Goal: Information Seeking & Learning: Learn about a topic

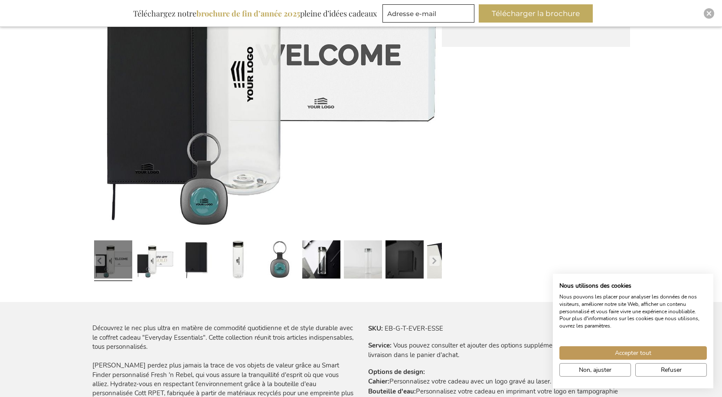
scroll to position [260, 0]
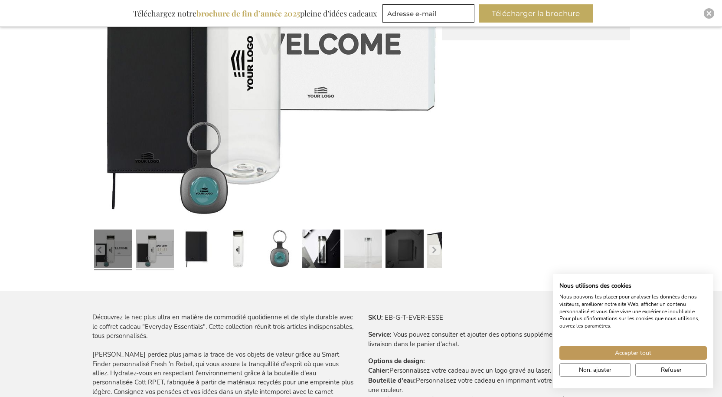
click at [152, 250] on link at bounding box center [155, 250] width 38 height 48
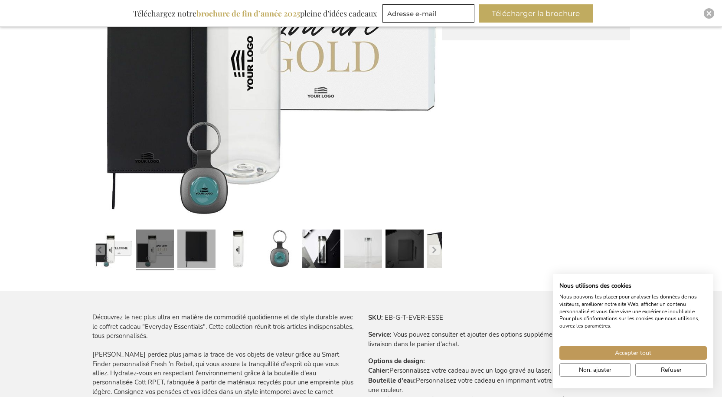
click at [204, 249] on link at bounding box center [196, 250] width 38 height 48
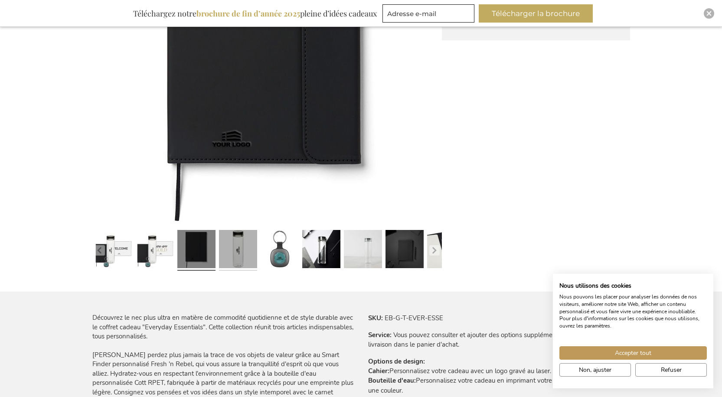
click at [234, 247] on link at bounding box center [238, 250] width 38 height 48
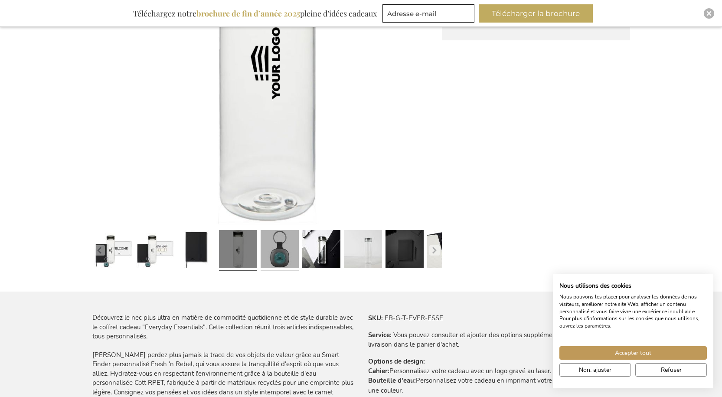
click at [283, 253] on link at bounding box center [279, 250] width 38 height 48
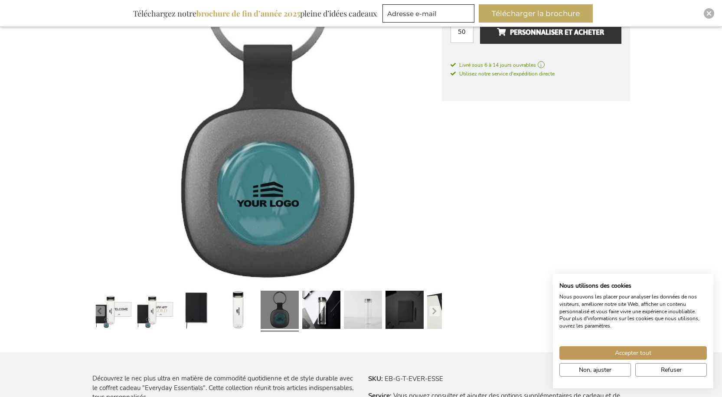
scroll to position [217, 0]
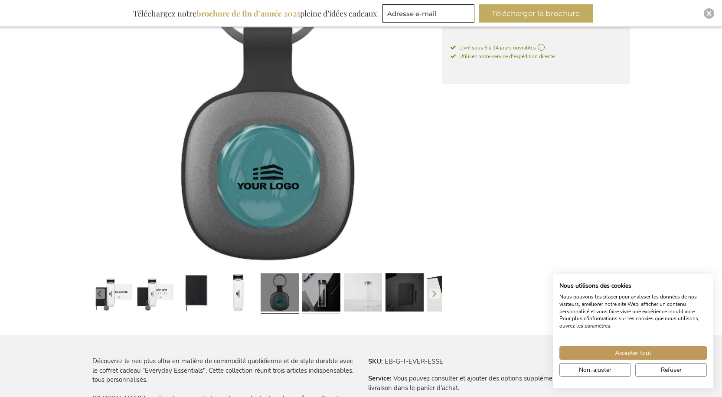
click at [310, 290] on link at bounding box center [321, 294] width 38 height 48
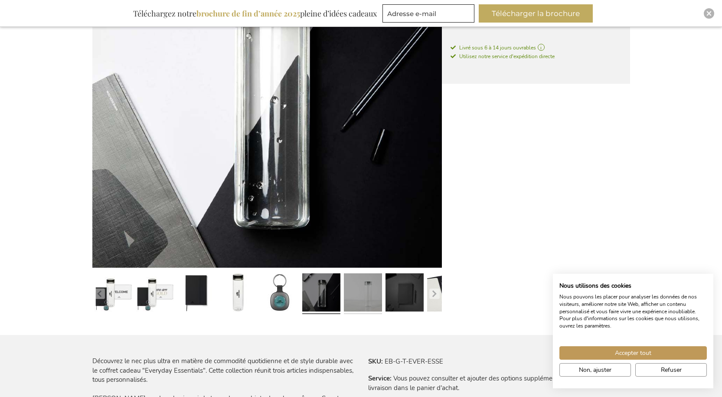
click at [348, 286] on link at bounding box center [363, 294] width 38 height 48
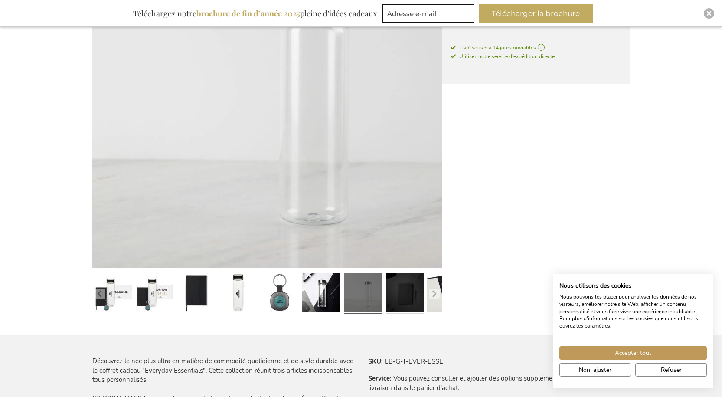
click at [398, 293] on link at bounding box center [404, 294] width 38 height 48
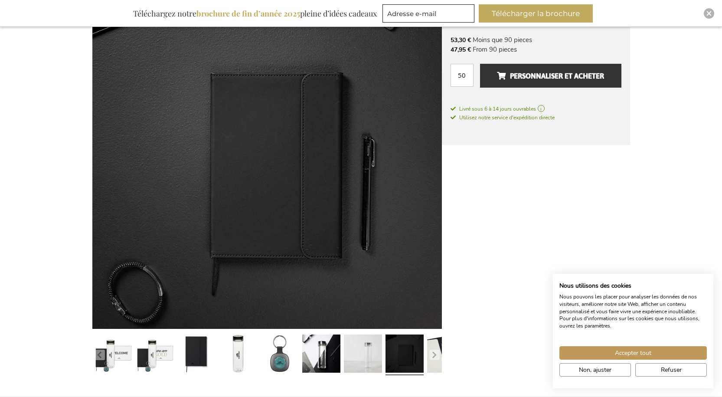
scroll to position [173, 0]
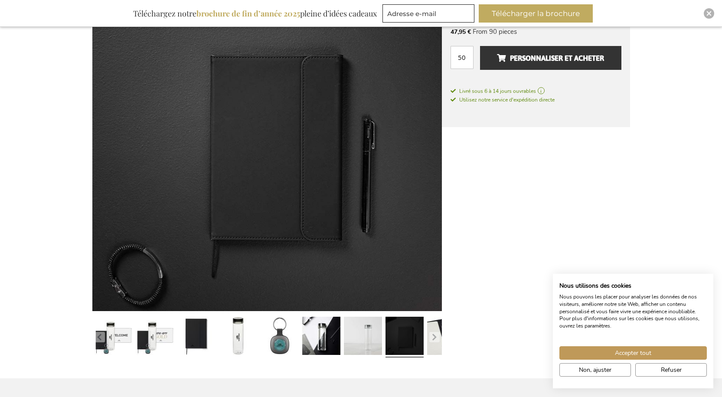
click at [404, 331] on link at bounding box center [404, 337] width 38 height 48
click at [430, 336] on button "button" at bounding box center [434, 337] width 10 height 10
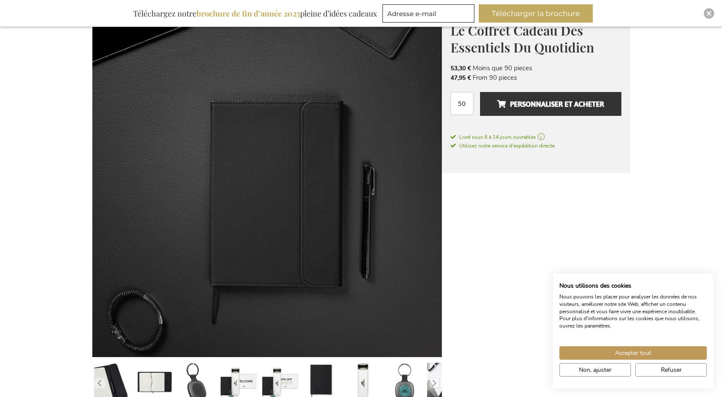
scroll to position [0, 0]
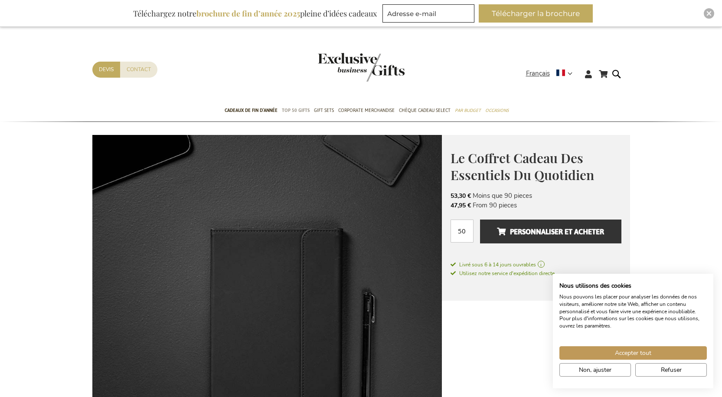
click at [300, 109] on span "TOP 50 Gifts" at bounding box center [296, 110] width 28 height 9
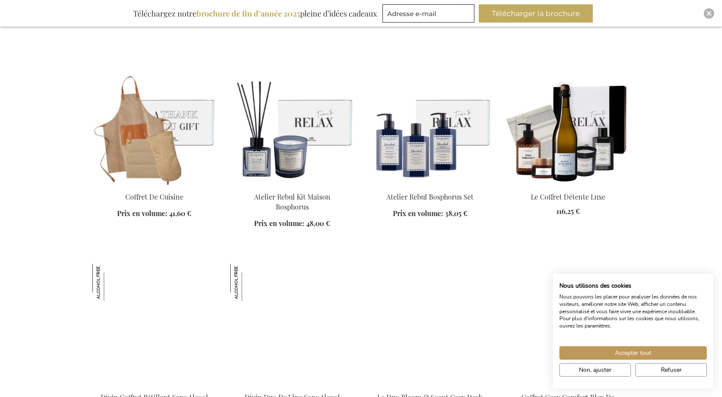
scroll to position [1127, 0]
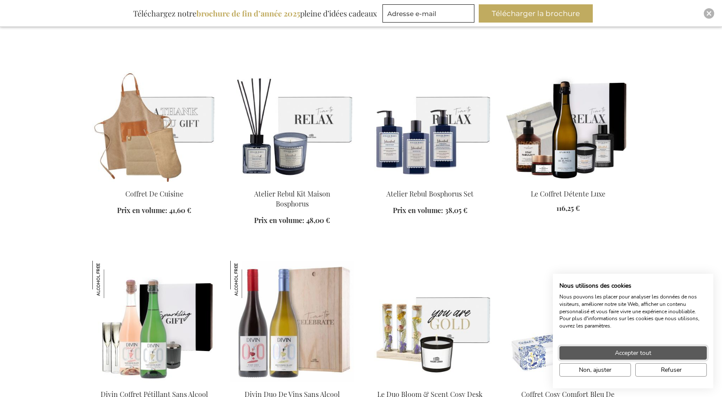
click at [674, 354] on button "Accepter tout" at bounding box center [632, 352] width 147 height 13
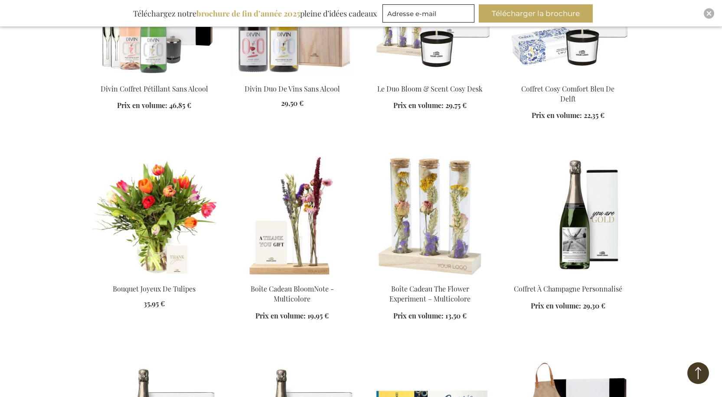
scroll to position [1560, 0]
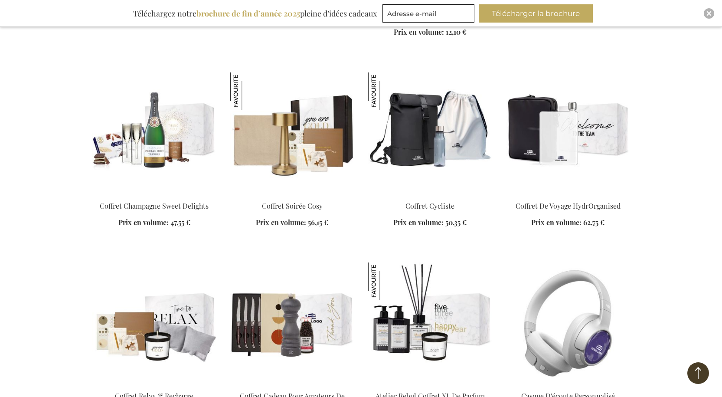
scroll to position [2557, 0]
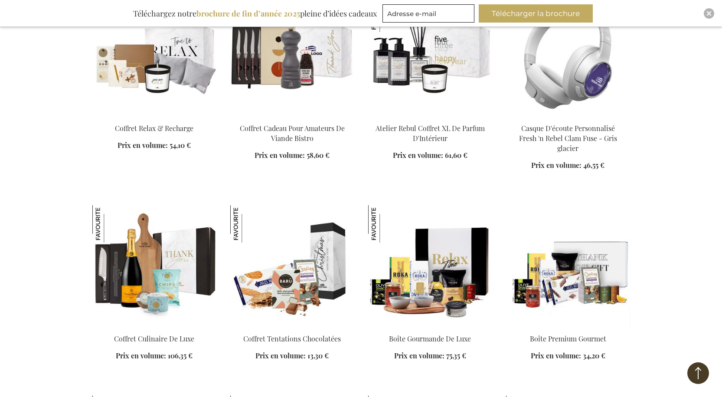
scroll to position [2774, 0]
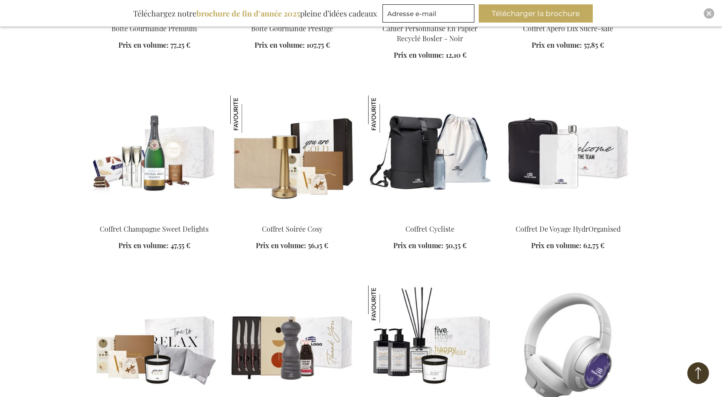
scroll to position [60, 0]
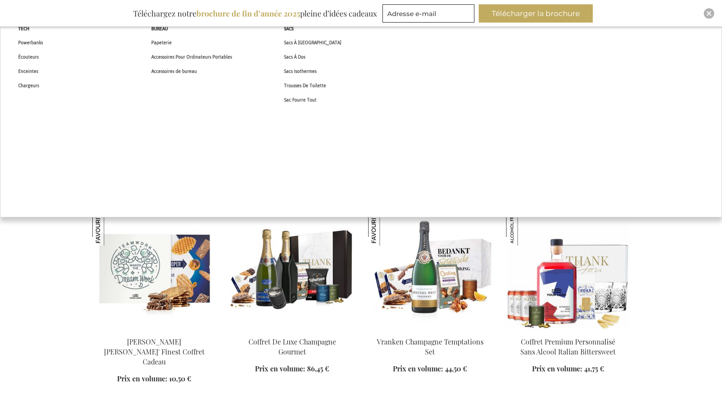
scroll to position [173, 0]
